Goal: Transaction & Acquisition: Purchase product/service

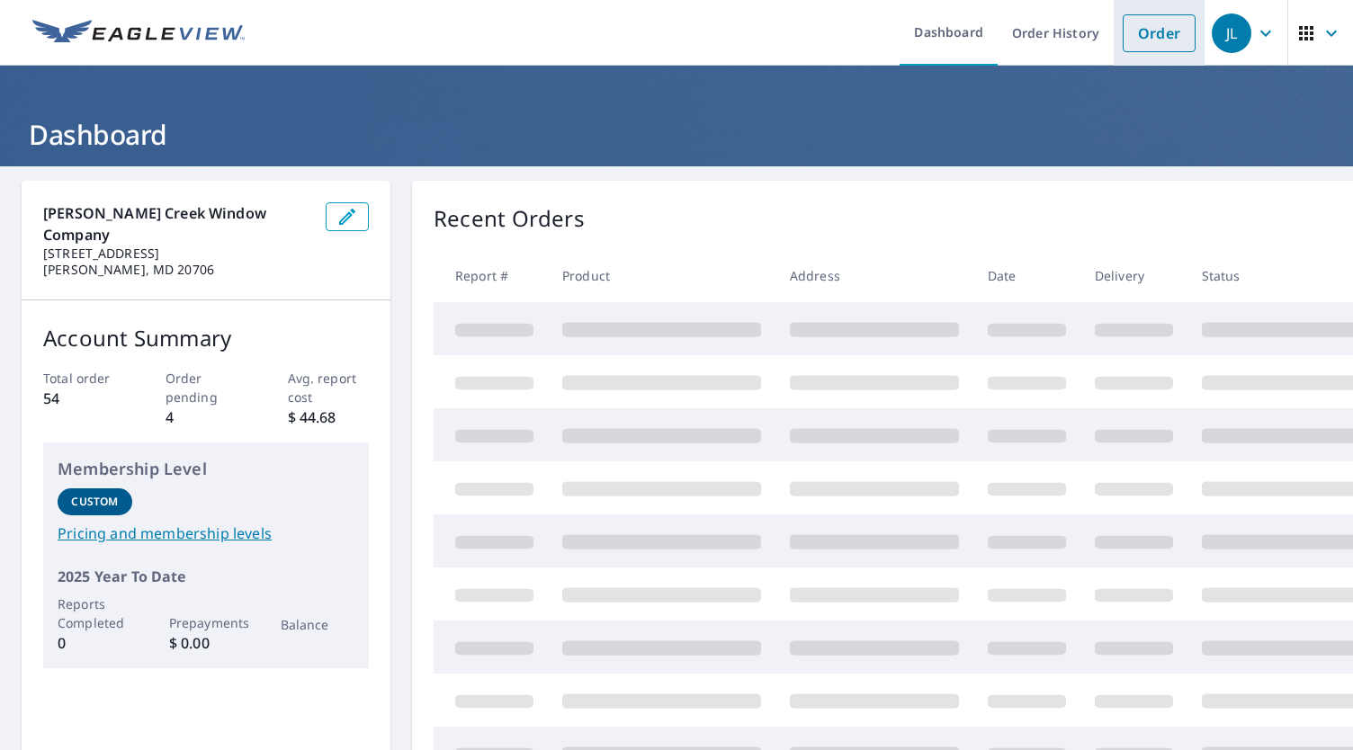
click at [1147, 17] on link "Order" at bounding box center [1159, 33] width 73 height 38
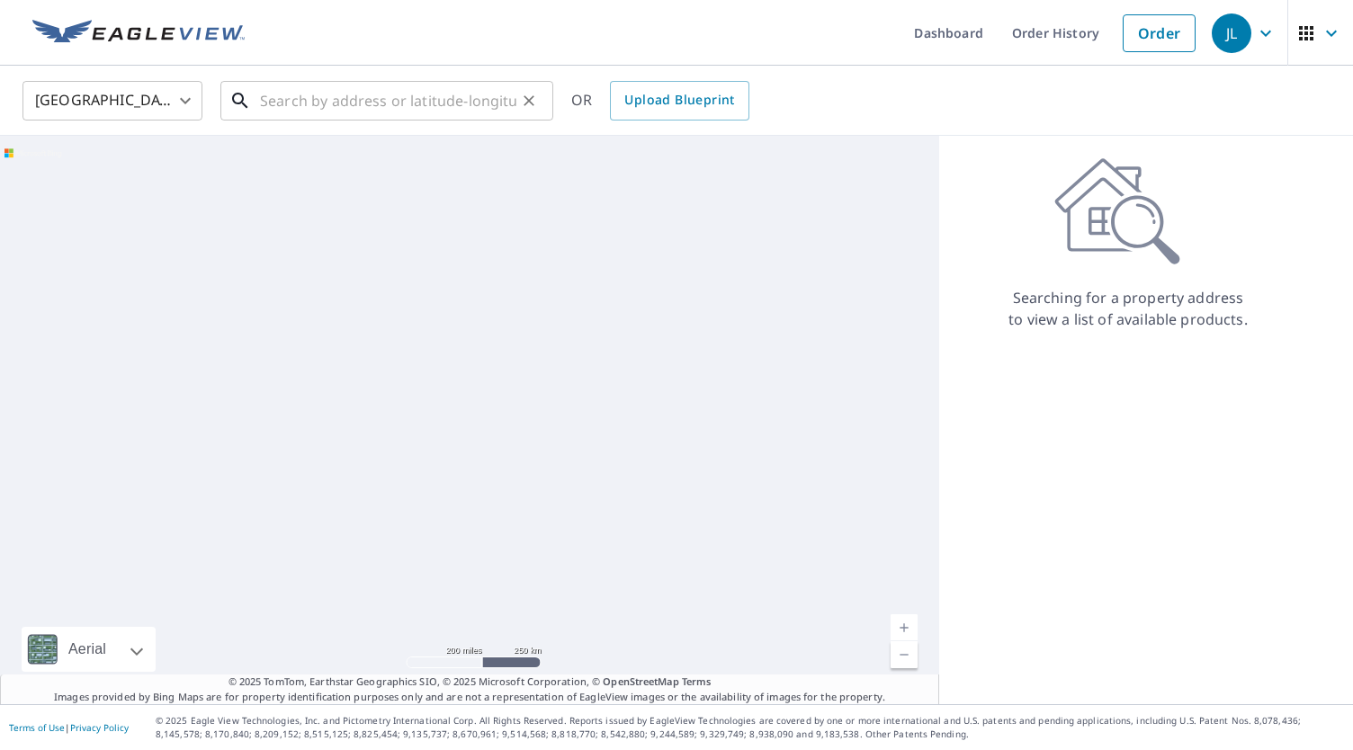
click at [452, 105] on input "text" at bounding box center [388, 101] width 256 height 50
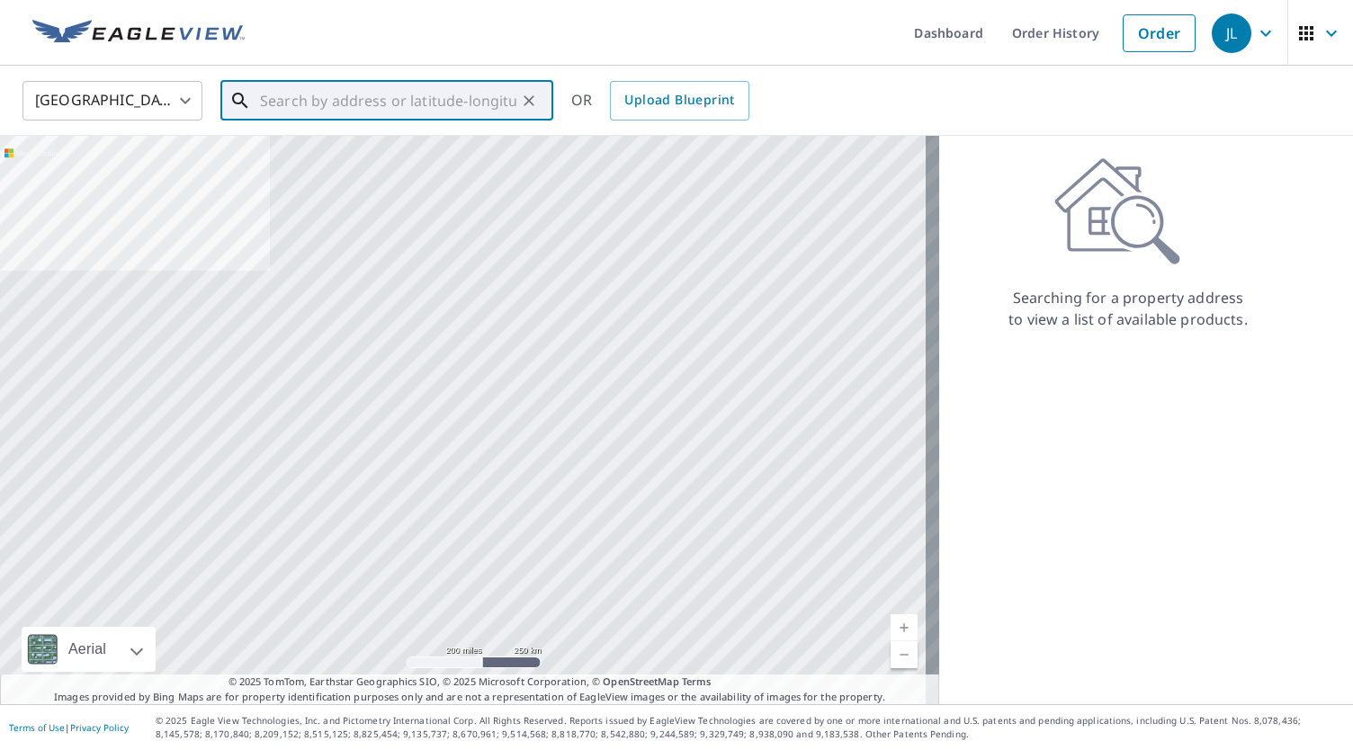
paste input "[STREET_ADDRESS]"
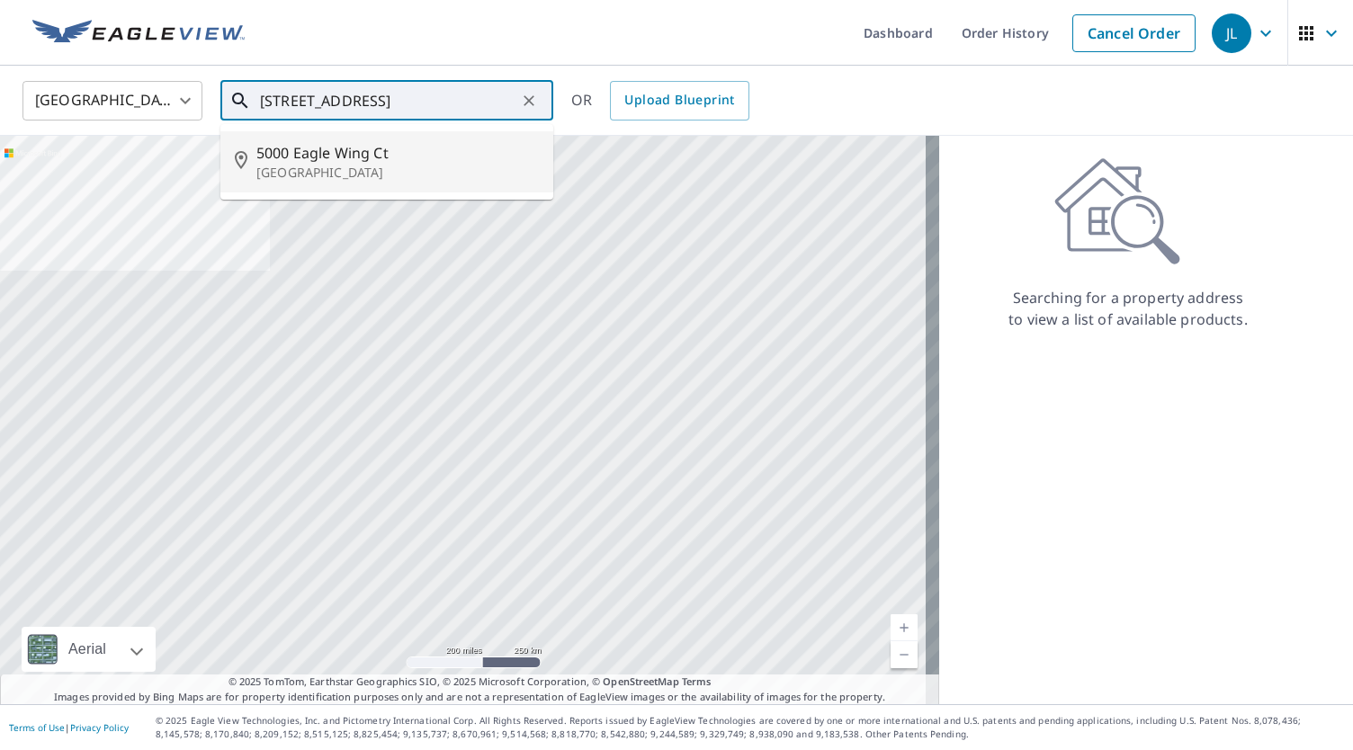
drag, startPoint x: 427, startPoint y: 97, endPoint x: 115, endPoint y: 93, distance: 311.4
click at [115, 93] on div "[GEOGRAPHIC_DATA] [GEOGRAPHIC_DATA] ​ [STREET_ADDRESS] OR Upload Blueprint" at bounding box center [670, 100] width 1323 height 42
paste input "text"
drag, startPoint x: 302, startPoint y: 100, endPoint x: 171, endPoint y: 102, distance: 131.4
click at [172, 102] on div "United States [GEOGRAPHIC_DATA] ​ [STREET_ADDRESS] ​ Match not found OR Upload …" at bounding box center [670, 100] width 1323 height 42
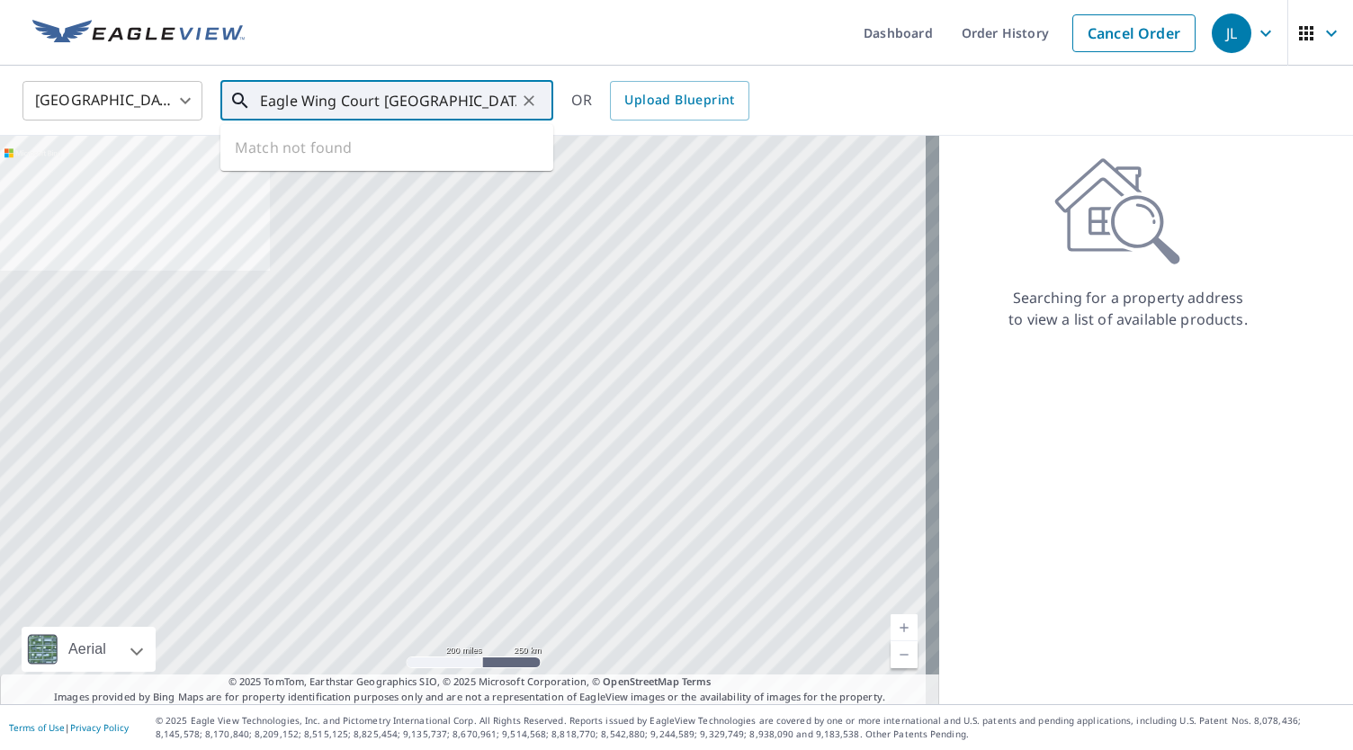
click at [461, 94] on input "Eagle Wing Court [GEOGRAPHIC_DATA]" at bounding box center [388, 101] width 256 height 50
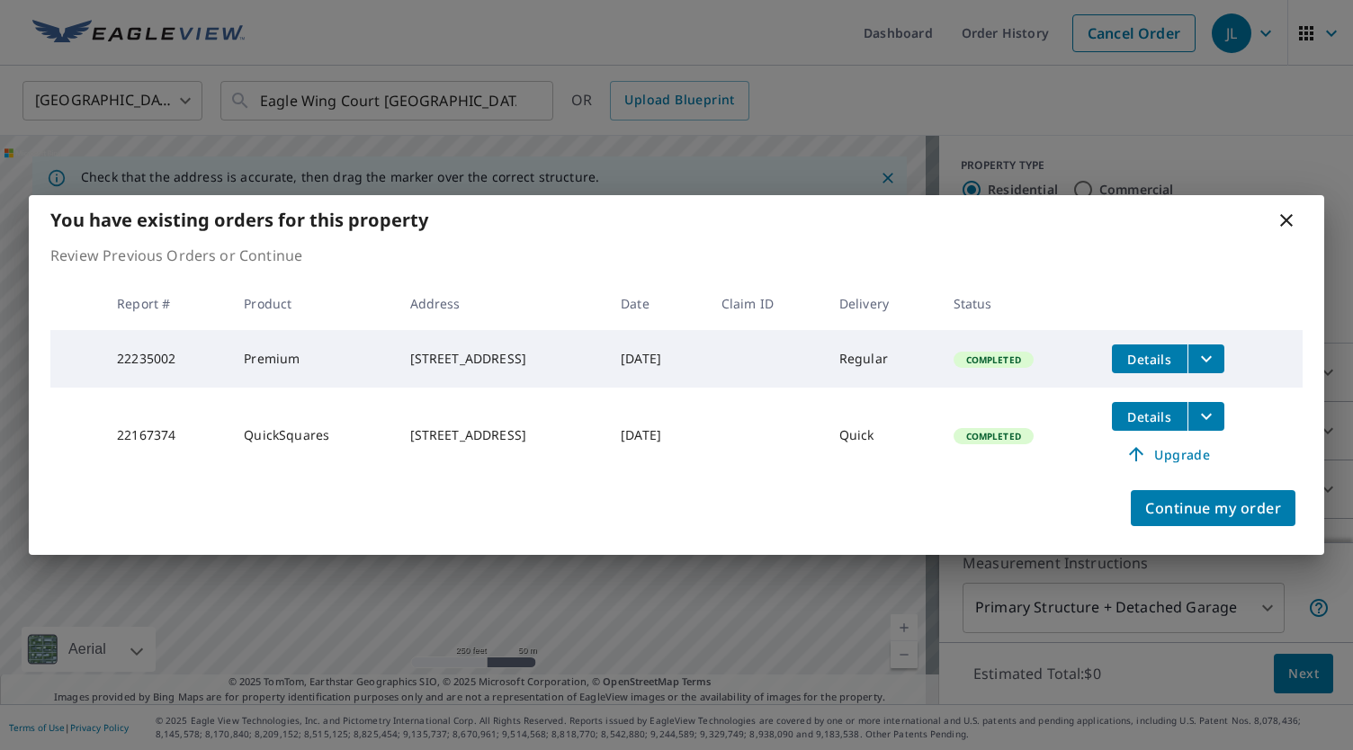
click at [1290, 216] on icon at bounding box center [1287, 221] width 22 height 22
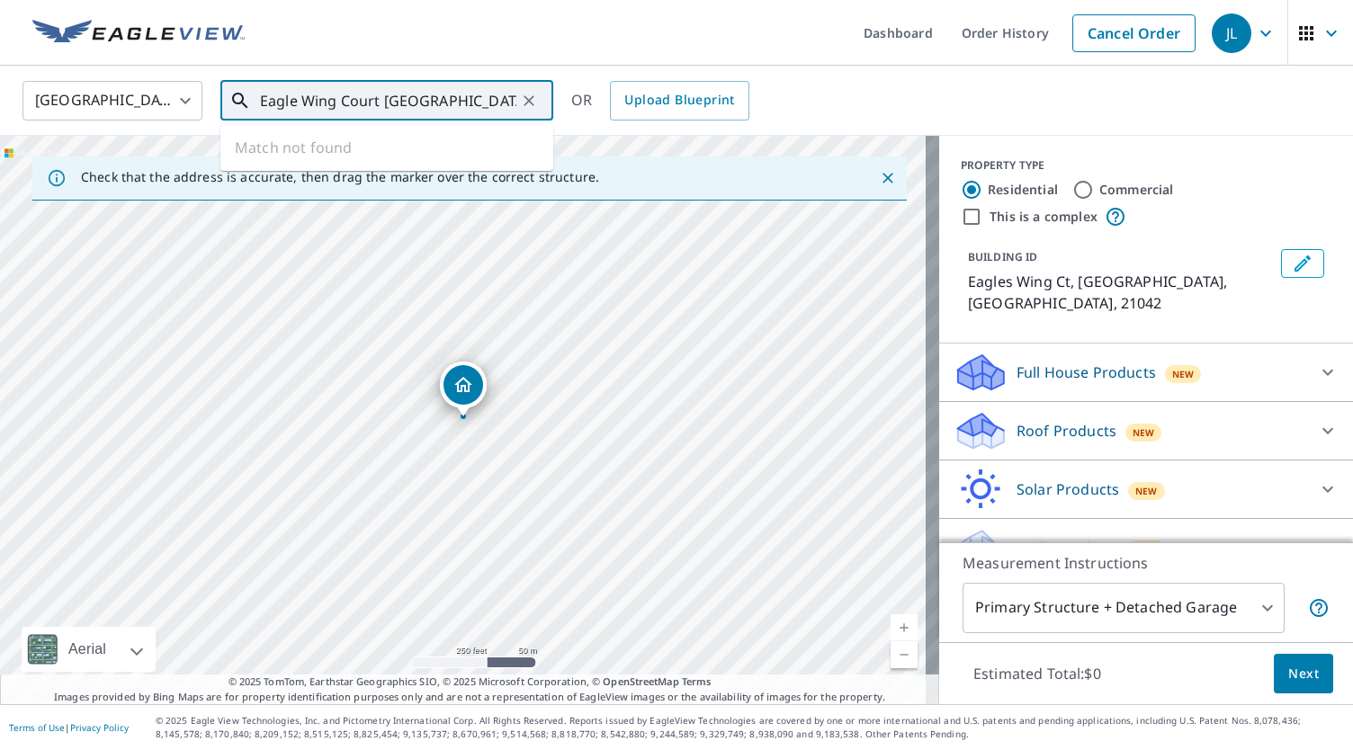
drag, startPoint x: 481, startPoint y: 103, endPoint x: 0, endPoint y: 96, distance: 481.5
click at [0, 96] on div "United States [GEOGRAPHIC_DATA] ​ Eagle Wing Court ellicott city ​ Match not fo…" at bounding box center [676, 101] width 1353 height 70
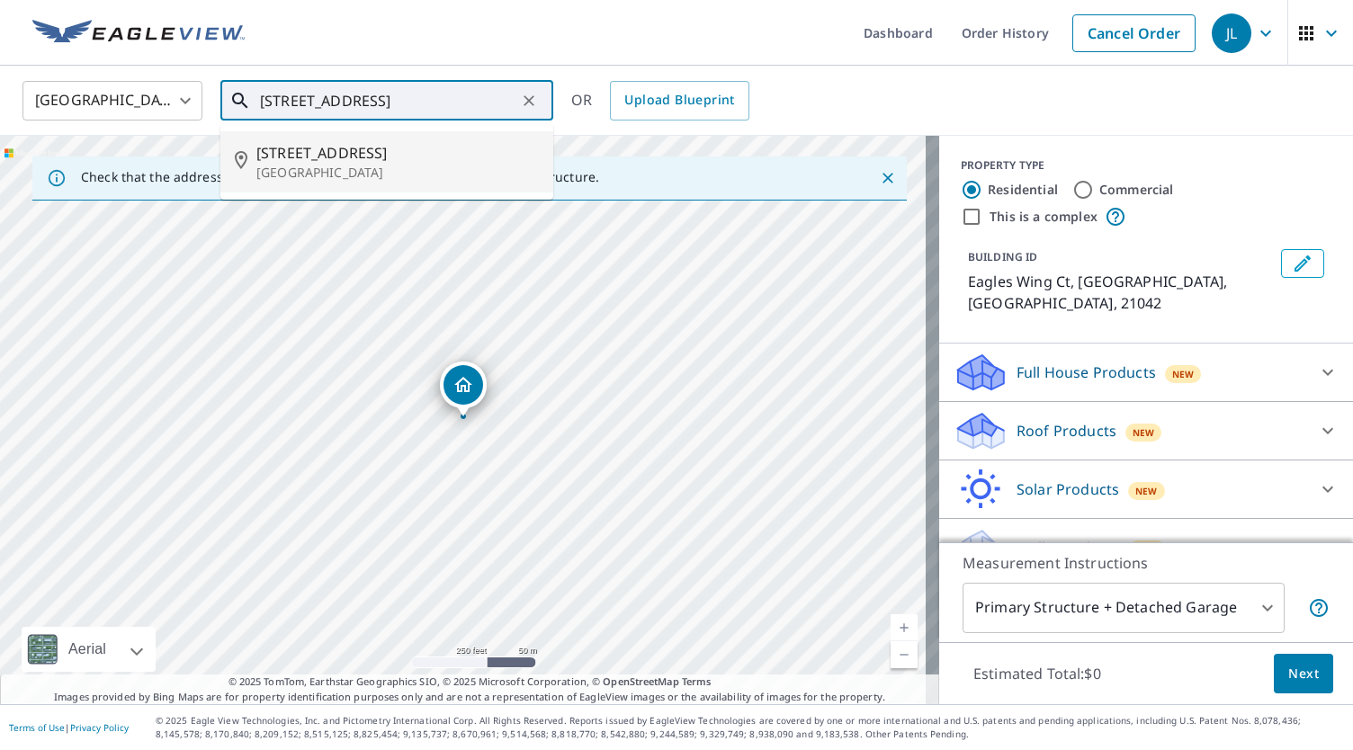
click at [332, 167] on p "[GEOGRAPHIC_DATA]" at bounding box center [397, 173] width 283 height 18
type input "[STREET_ADDRESS]"
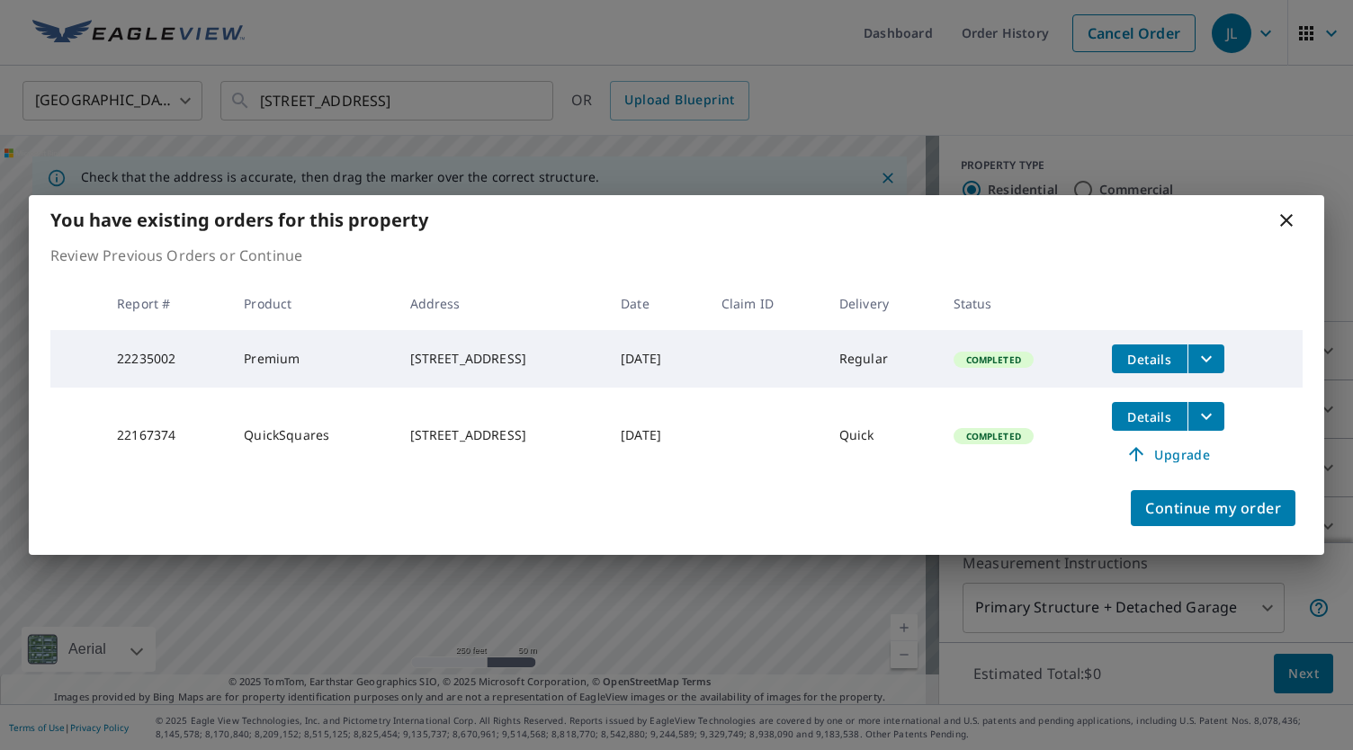
click at [1287, 215] on icon at bounding box center [1286, 220] width 13 height 13
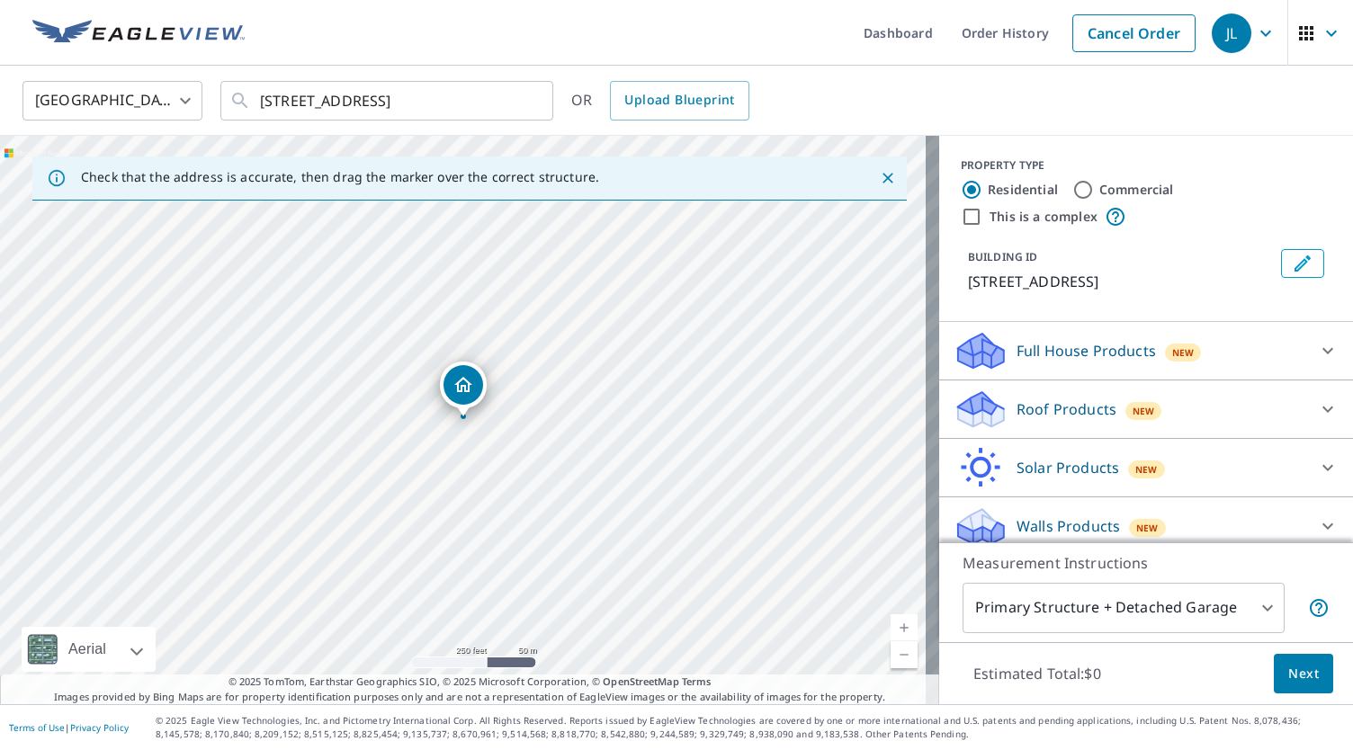
click at [1129, 361] on div "Full House Products New" at bounding box center [1130, 351] width 353 height 42
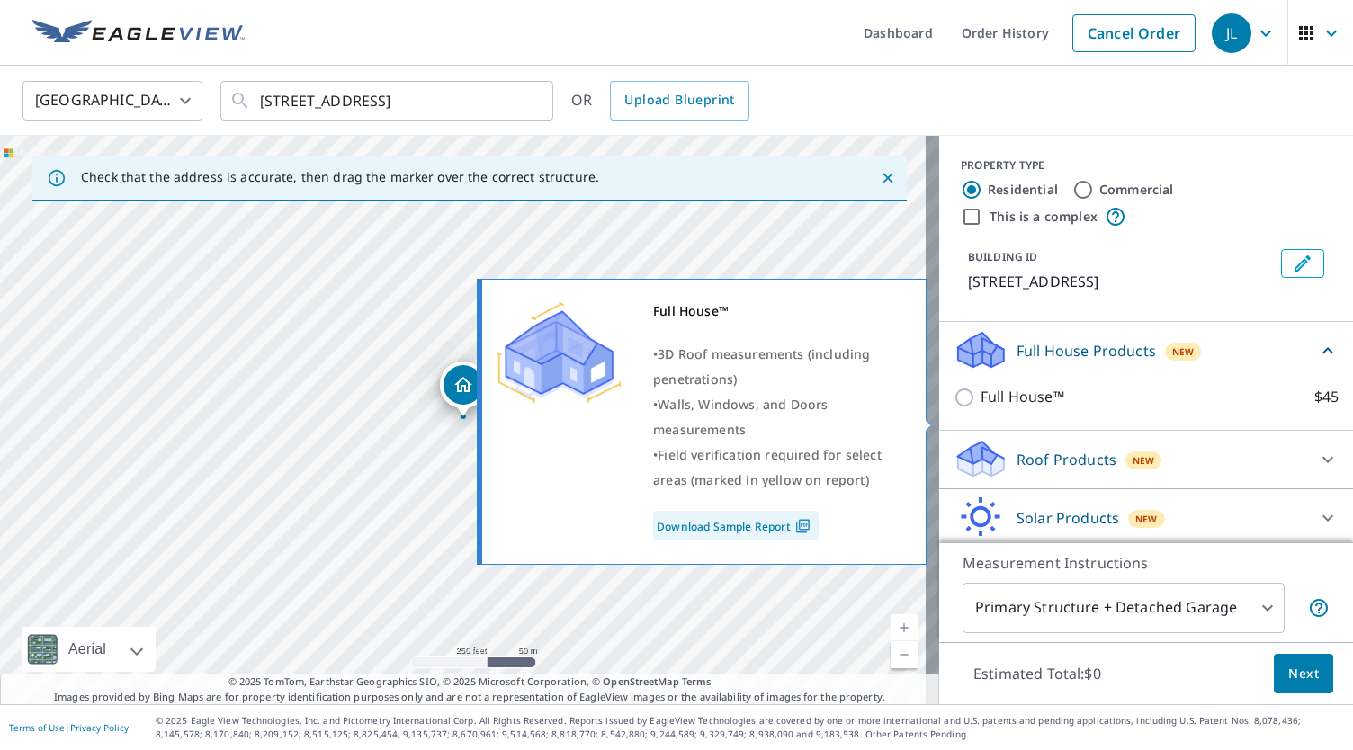
click at [986, 409] on p "Full House™" at bounding box center [1023, 397] width 84 height 22
click at [981, 409] on input "Full House™ $45" at bounding box center [967, 398] width 27 height 22
checkbox input "true"
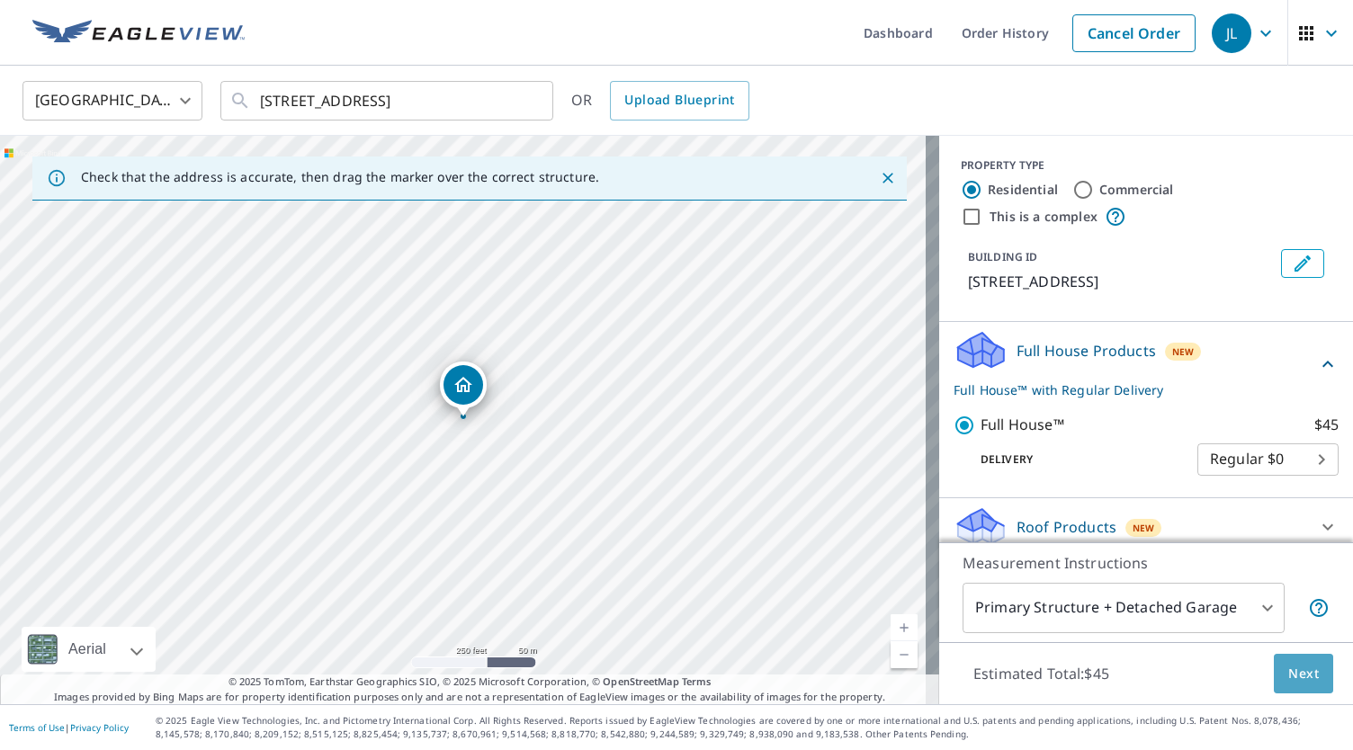
click at [1300, 679] on span "Next" at bounding box center [1304, 674] width 31 height 22
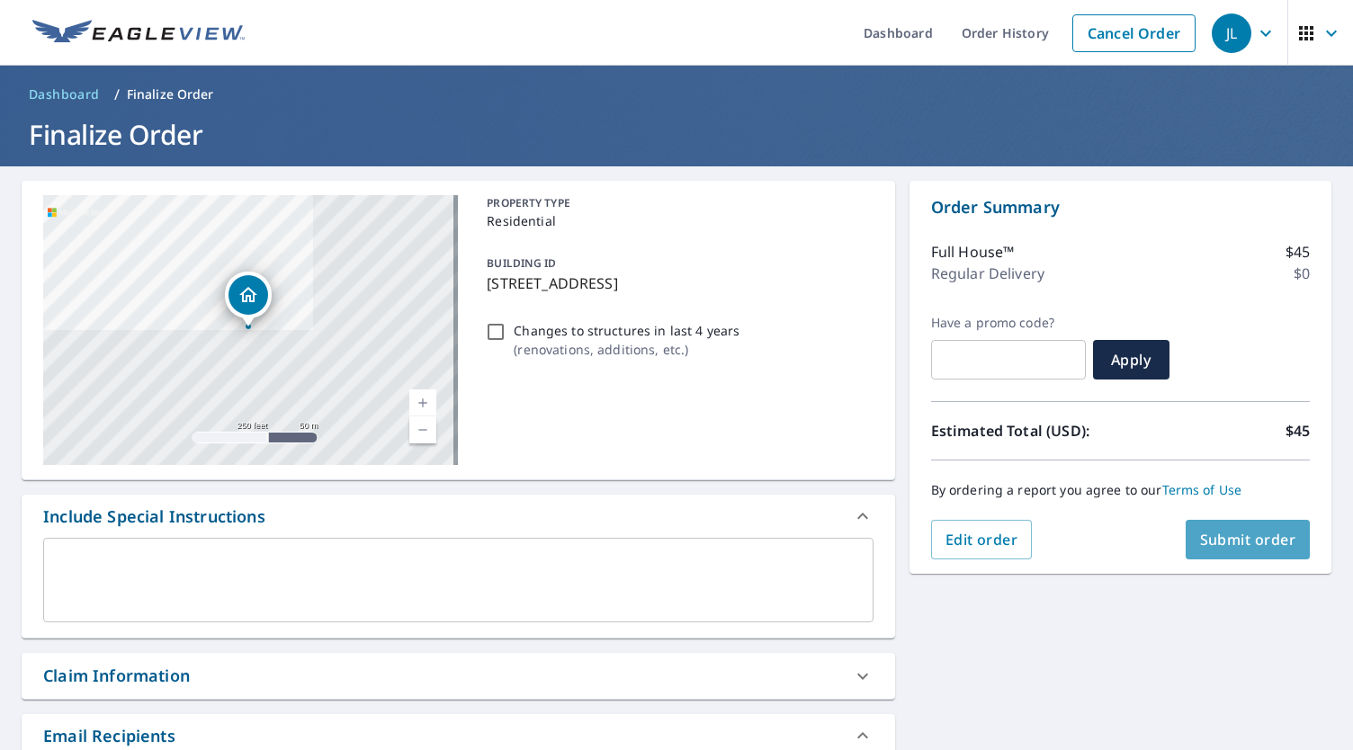
click at [1228, 541] on span "Submit order" at bounding box center [1248, 540] width 96 height 20
checkbox input "true"
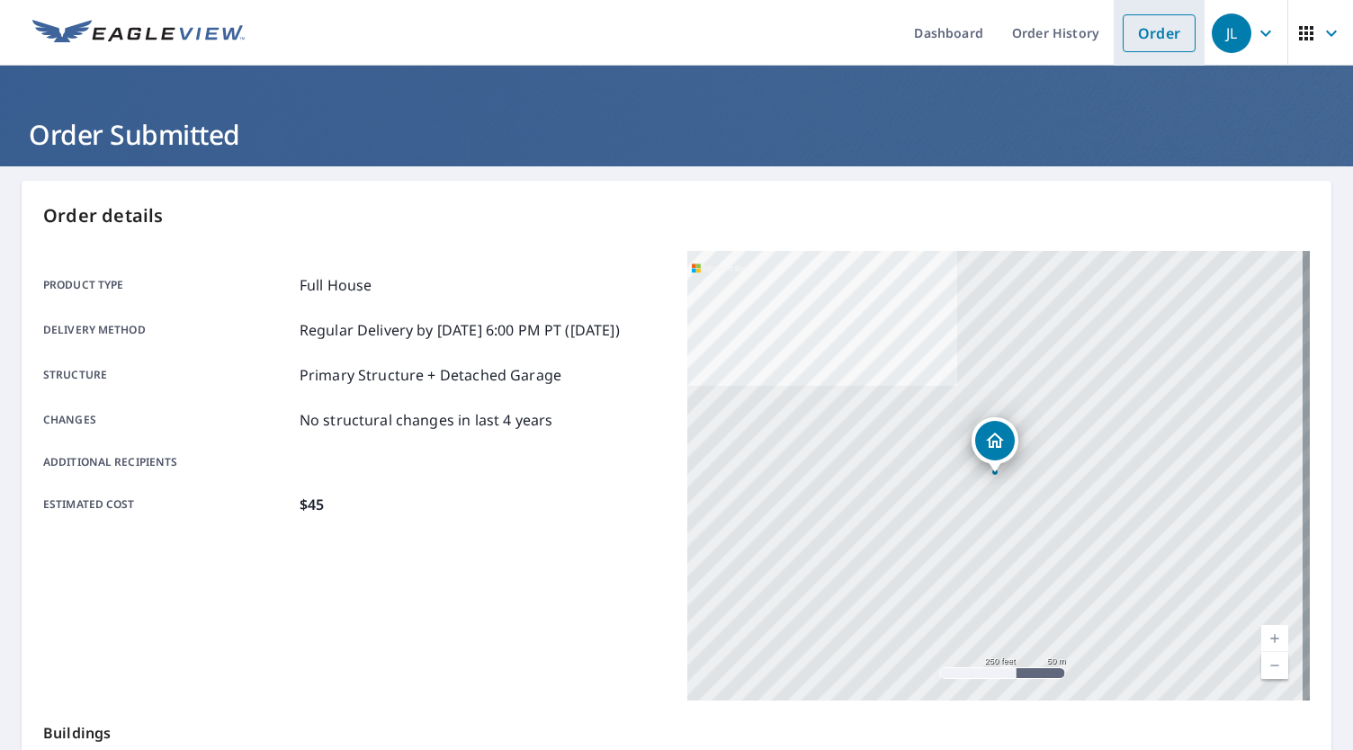
click at [1154, 20] on link "Order" at bounding box center [1159, 33] width 73 height 38
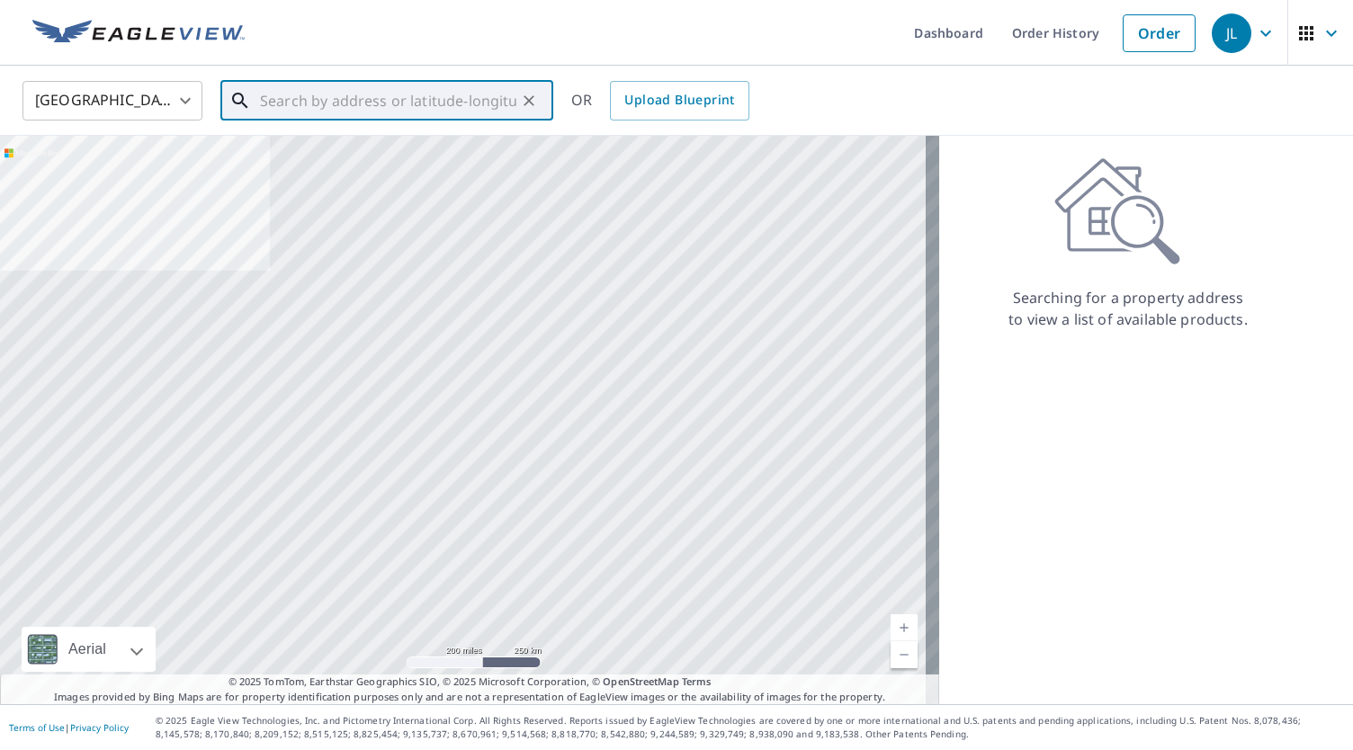
click at [484, 82] on input "text" at bounding box center [388, 101] width 256 height 50
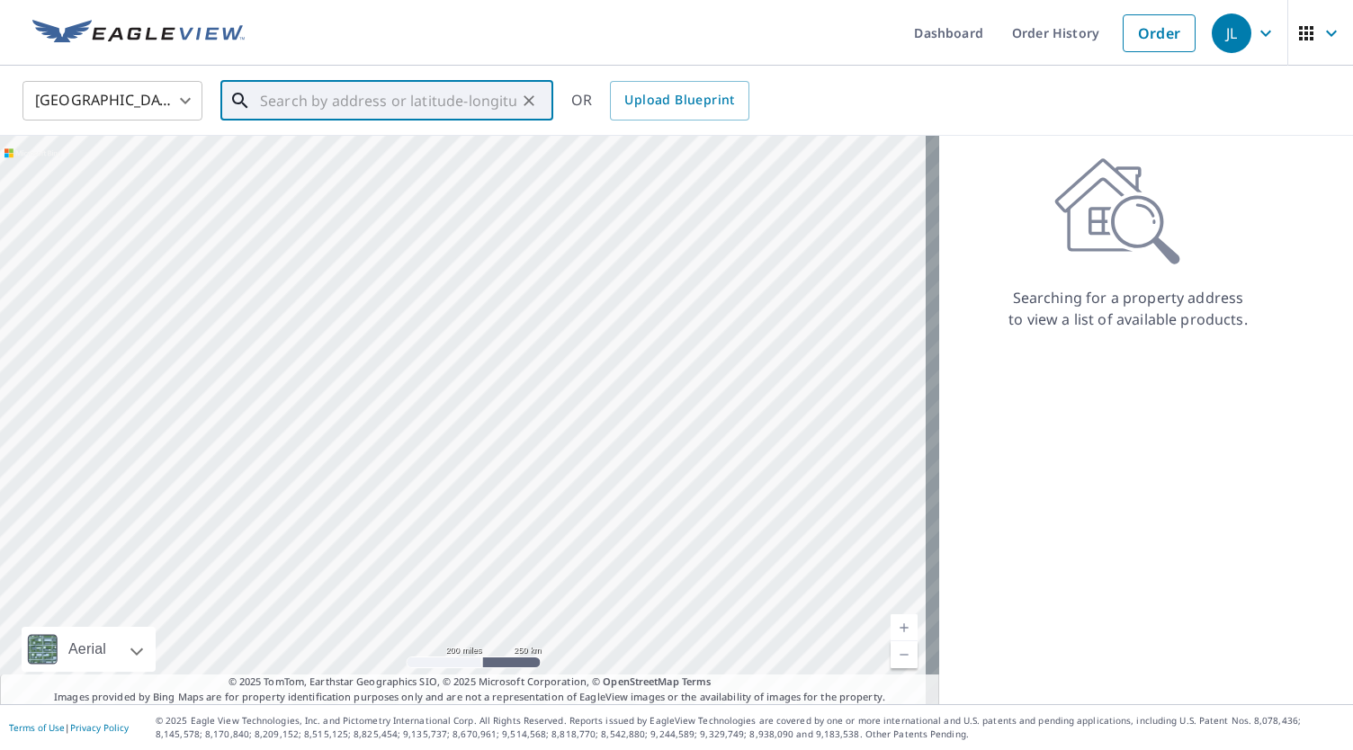
paste input "[STREET_ADDRESS]"
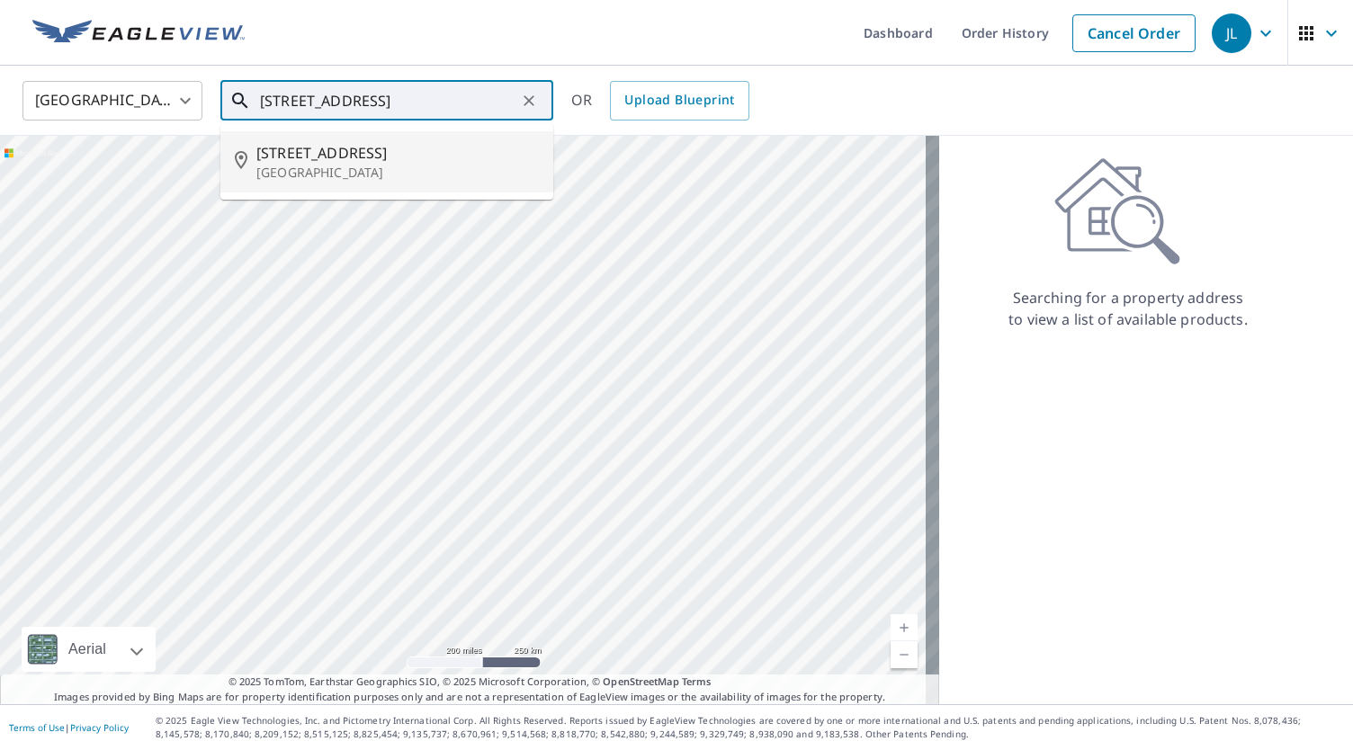
click at [425, 166] on p "[GEOGRAPHIC_DATA]" at bounding box center [397, 173] width 283 height 18
type input "[STREET_ADDRESS]"
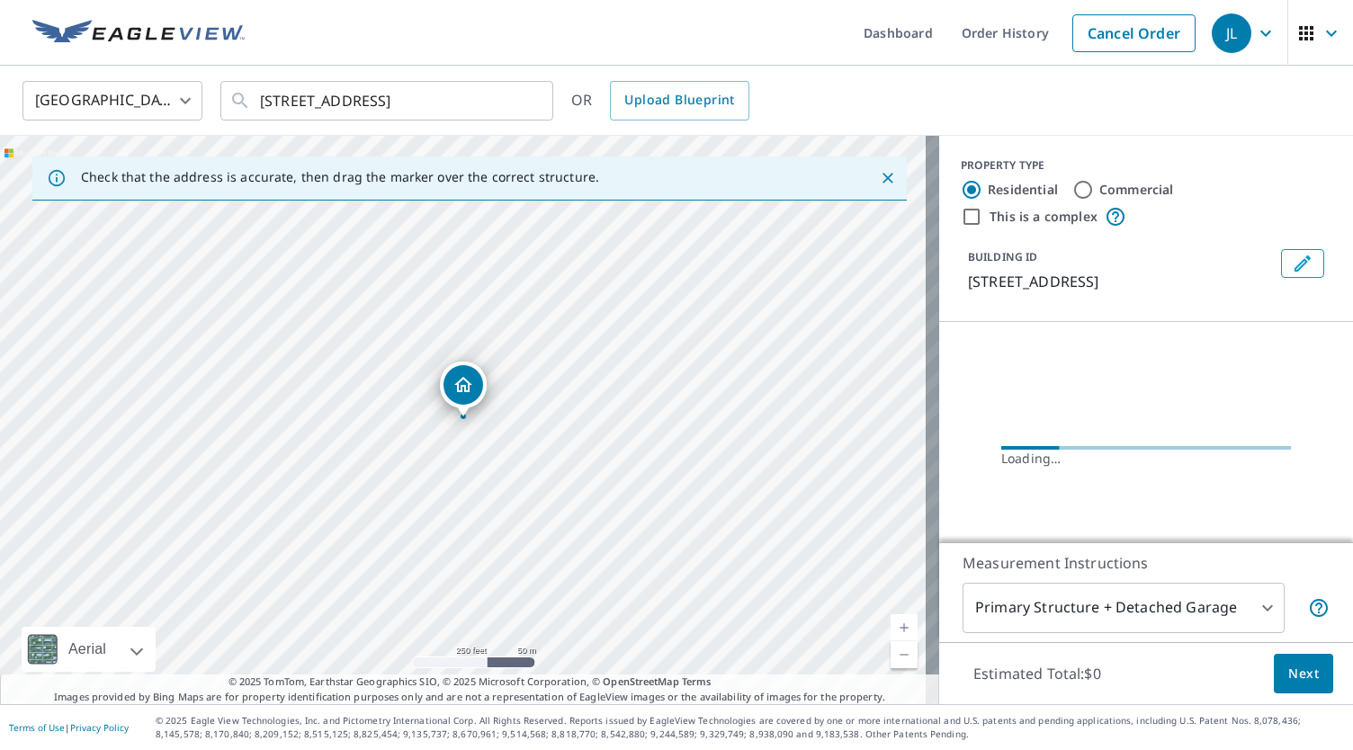
click at [1274, 664] on button "Next" at bounding box center [1303, 674] width 59 height 40
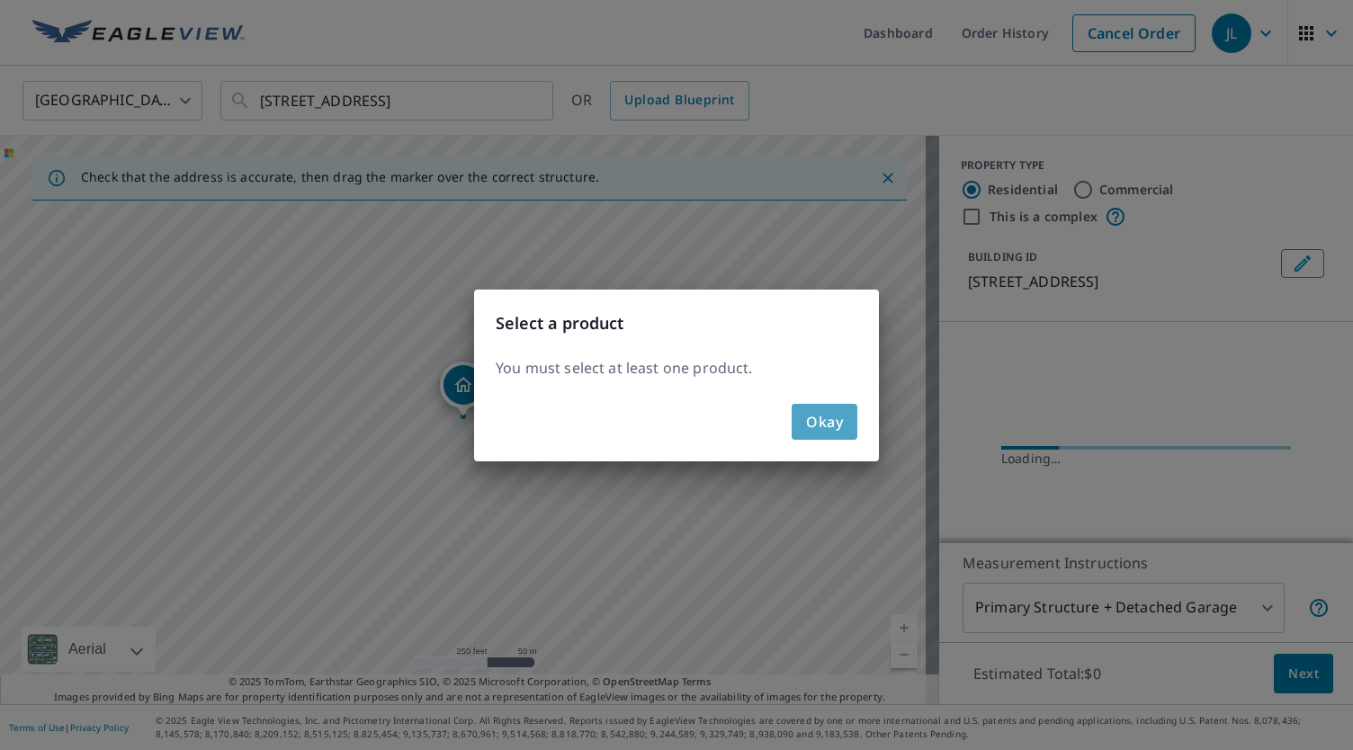
click at [817, 422] on span "Okay" at bounding box center [824, 421] width 37 height 25
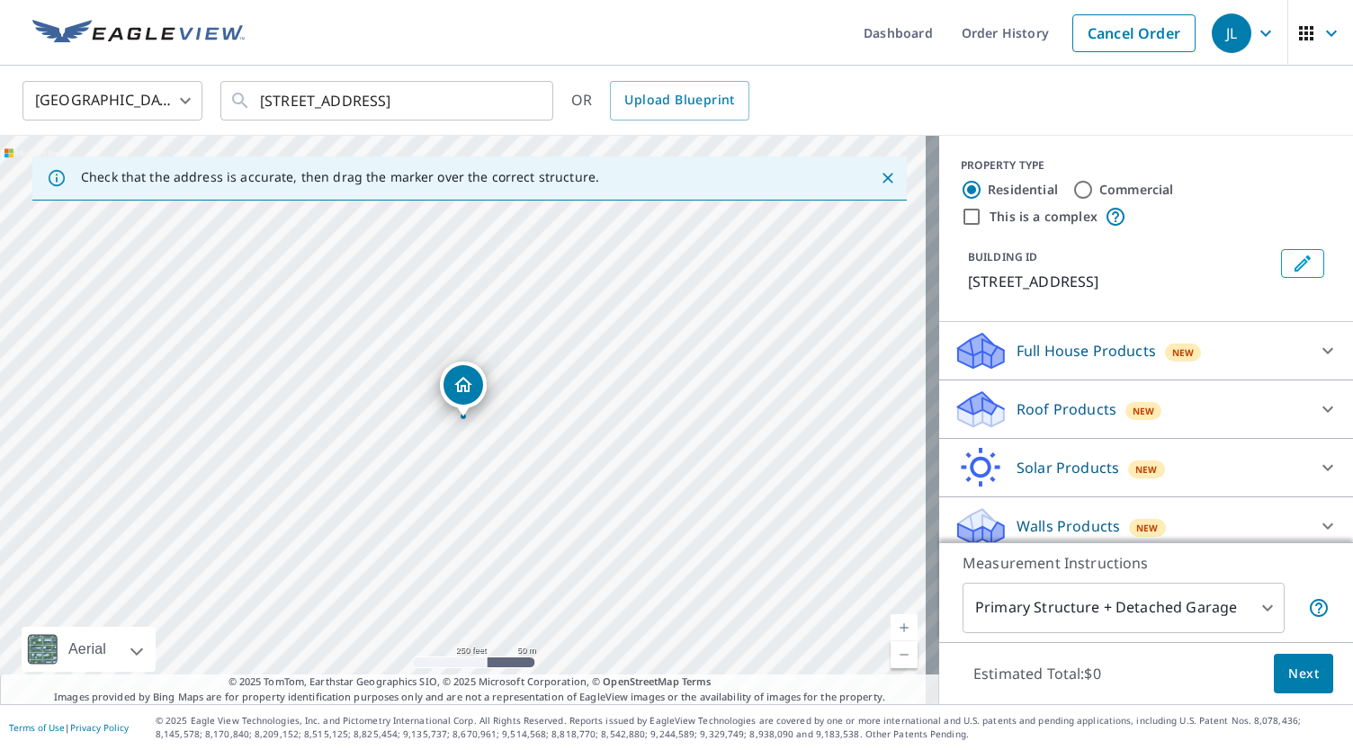
click at [1066, 362] on p "Full House Products" at bounding box center [1086, 351] width 139 height 22
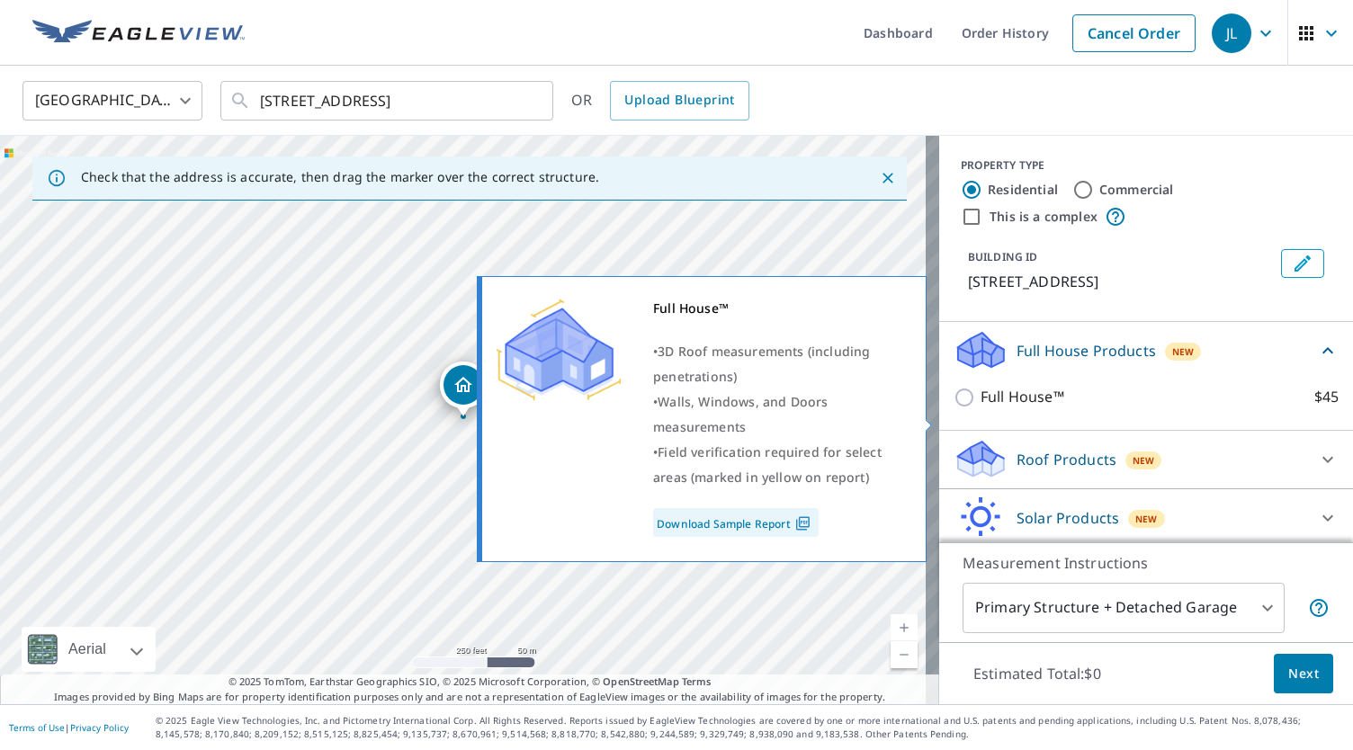
click at [1069, 409] on label "Full House™ $45" at bounding box center [1160, 397] width 358 height 22
click at [981, 409] on input "Full House™ $45" at bounding box center [967, 398] width 27 height 22
checkbox input "true"
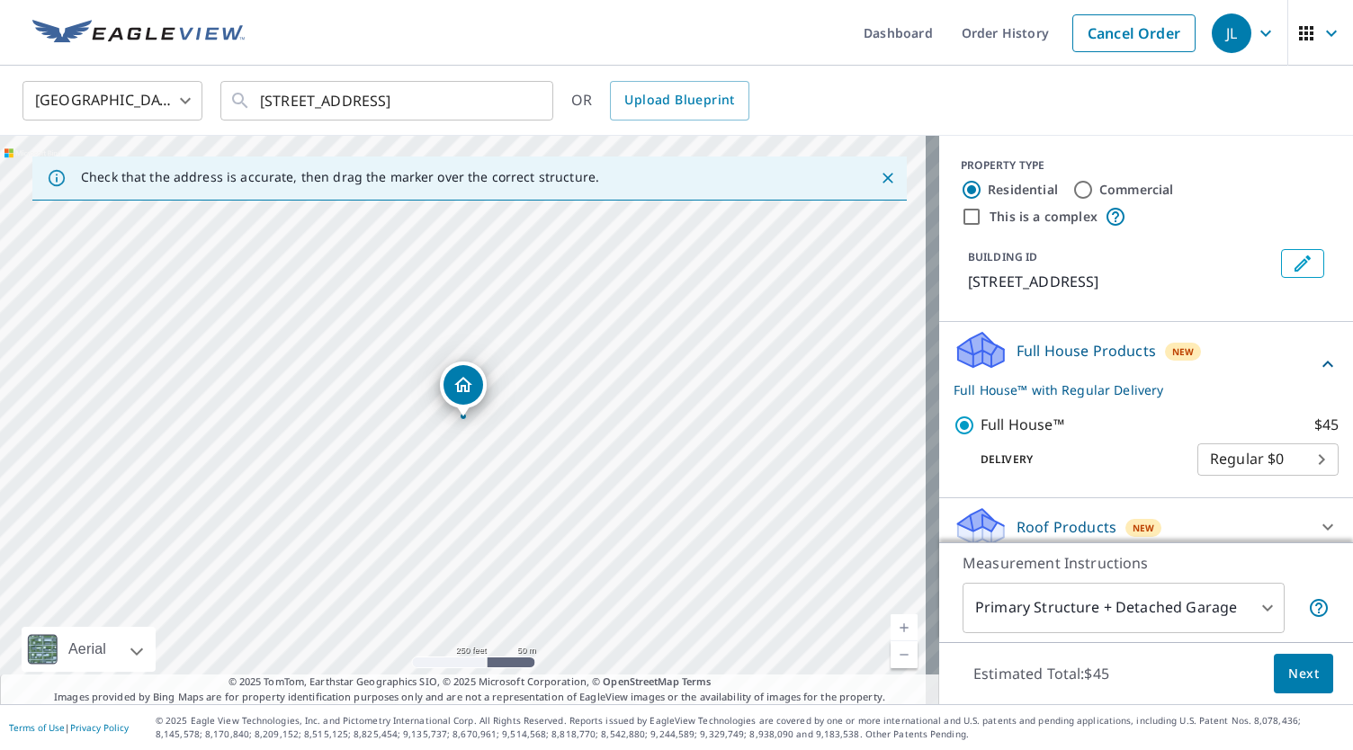
click at [1292, 673] on span "Next" at bounding box center [1304, 674] width 31 height 22
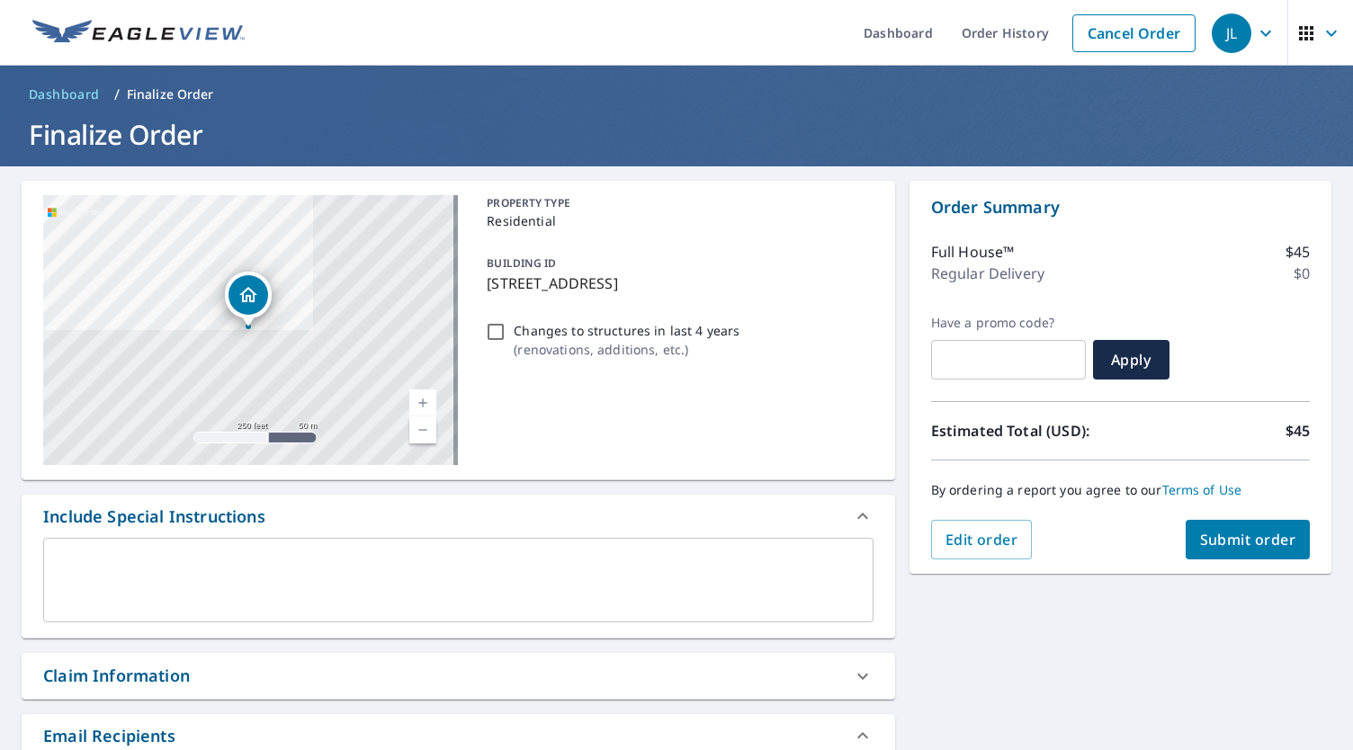
click at [1207, 544] on span "Submit order" at bounding box center [1248, 540] width 96 height 20
checkbox input "true"
